Goal: Task Accomplishment & Management: Manage account settings

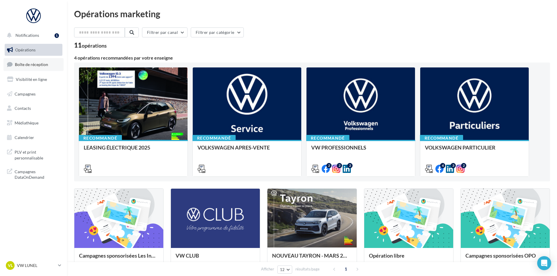
click at [27, 64] on span "Boîte de réception" at bounding box center [31, 64] width 33 height 5
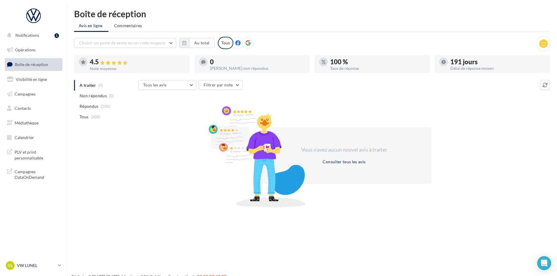
click at [31, 267] on p "VW LUNEL" at bounding box center [36, 265] width 39 height 6
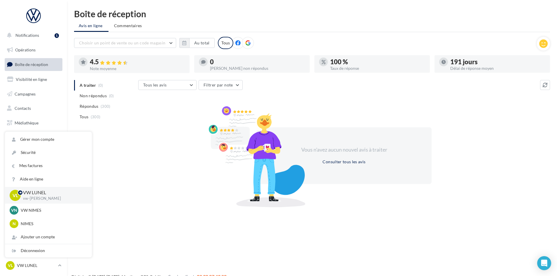
click at [156, 214] on div "Notifications 1 Opérations Boîte de réception Visibilité en ligne Campagnes Con…" at bounding box center [278, 147] width 557 height 276
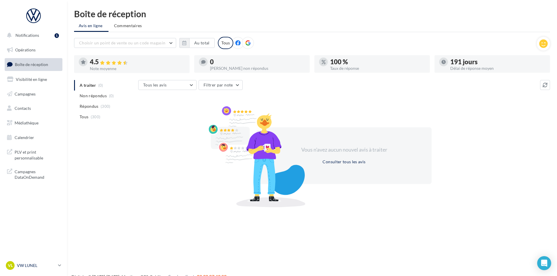
click at [41, 267] on p "VW LUNEL" at bounding box center [36, 265] width 39 height 6
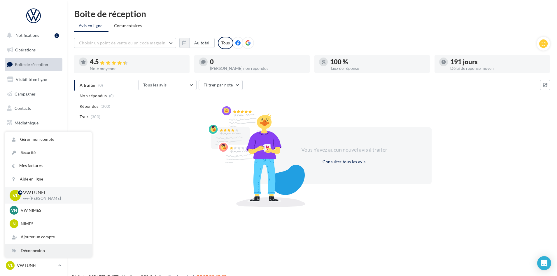
click at [37, 253] on div "Déconnexion" at bounding box center [48, 250] width 87 height 13
